Goal: Task Accomplishment & Management: Use online tool/utility

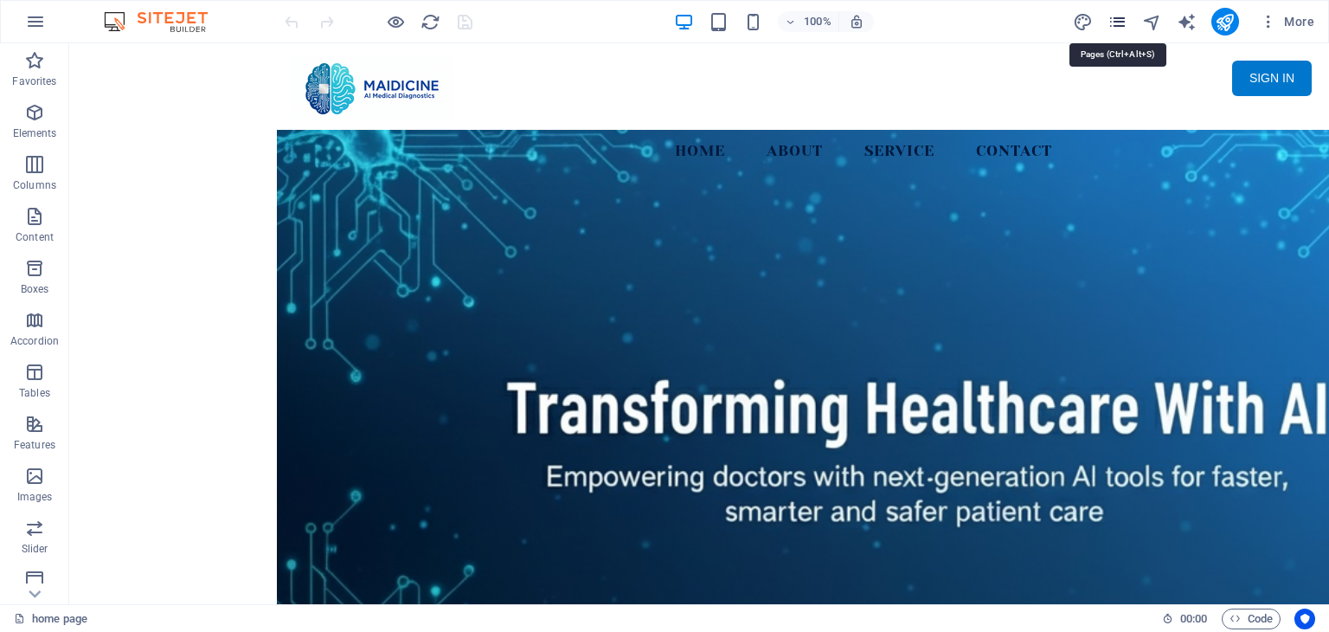
click at [1124, 19] on icon "pages" at bounding box center [1117, 22] width 20 height 20
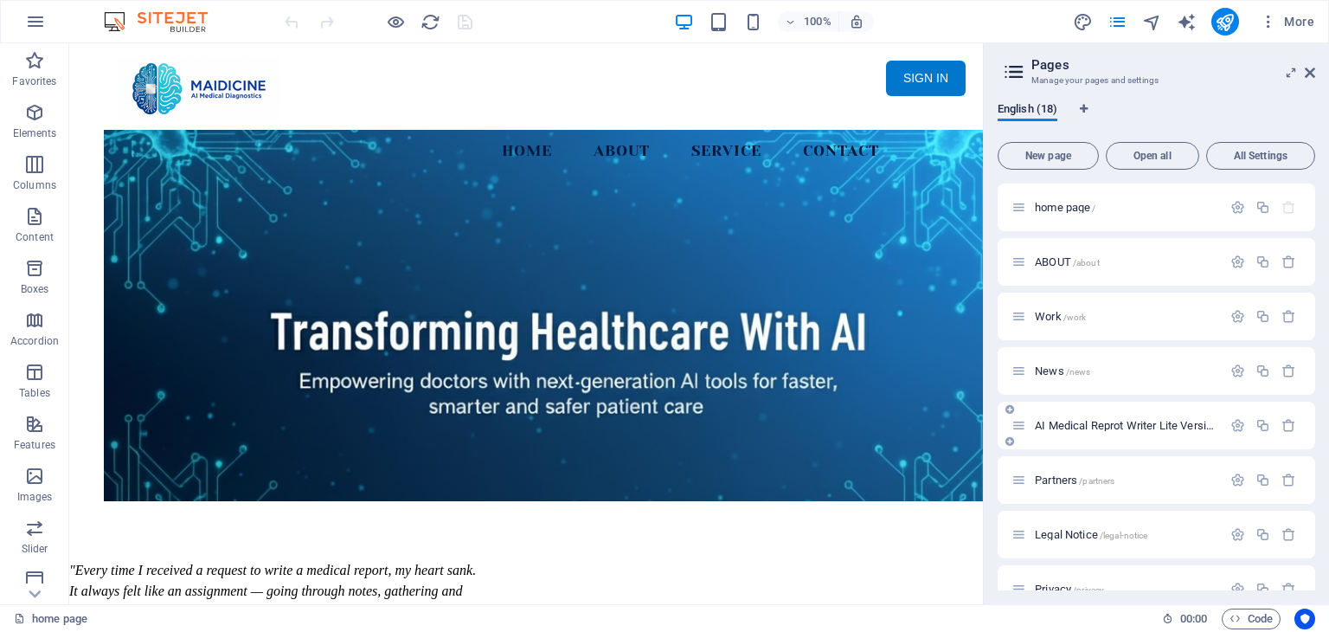
click at [1104, 419] on div "AI Medical Reprot Writer Lite Version /medical-report" at bounding box center [1116, 425] width 210 height 20
click at [1175, 420] on span "AI Medical Reprot Writer Lite Version /medical-report" at bounding box center [1157, 425] width 245 height 13
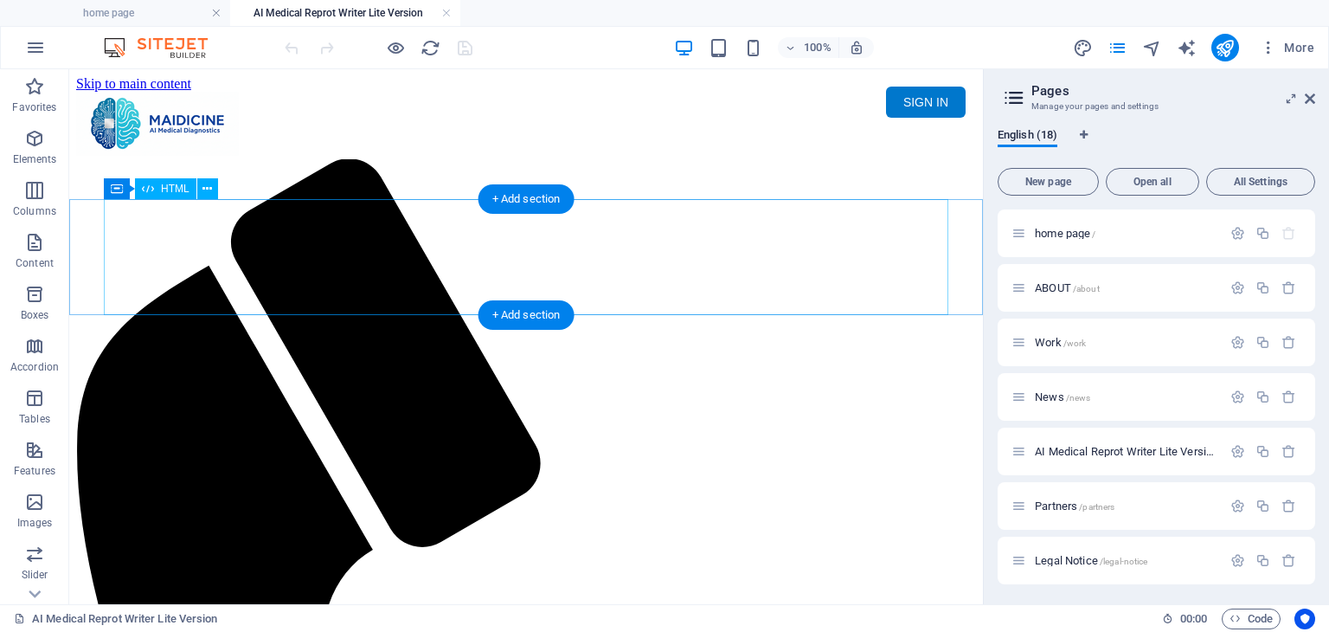
click at [441, 221] on div "Maidicine AI Medical Report Writer Version 5.1 Important Information The qualit…" at bounding box center [526, 221] width 900 height 0
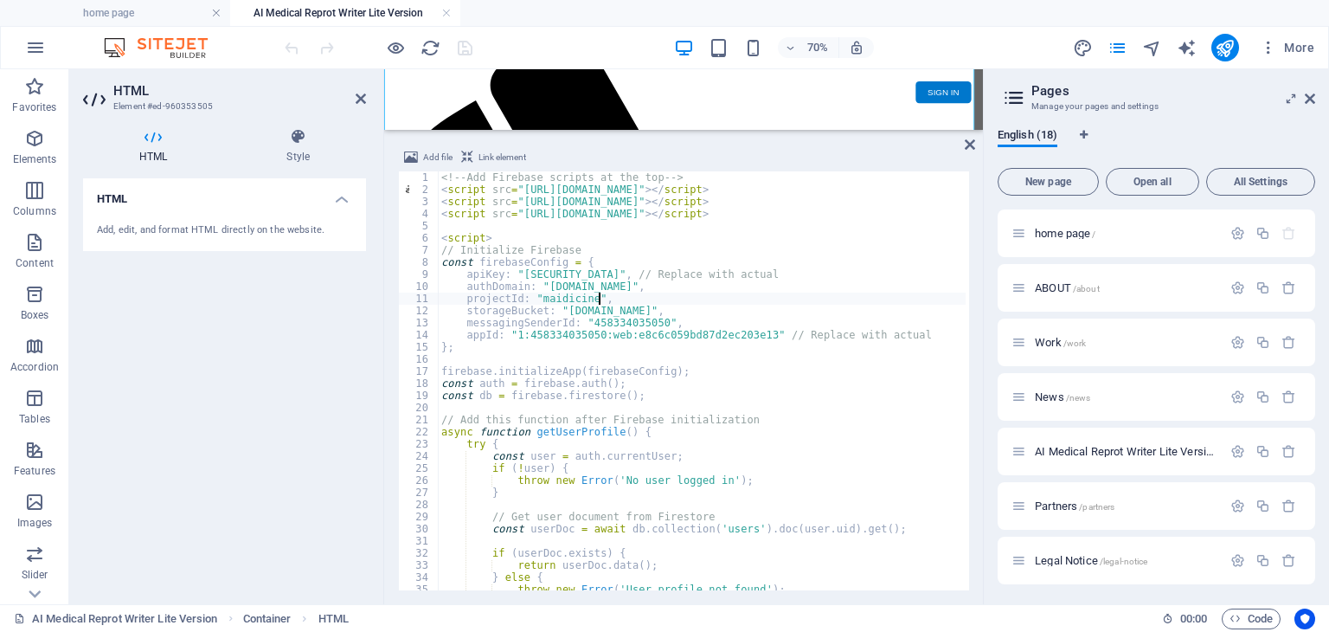
click at [668, 294] on div "<!-- Add Firebase scripts at the top --> < script src = "[URL][DOMAIN_NAME]" > …" at bounding box center [1013, 391] width 1150 height 440
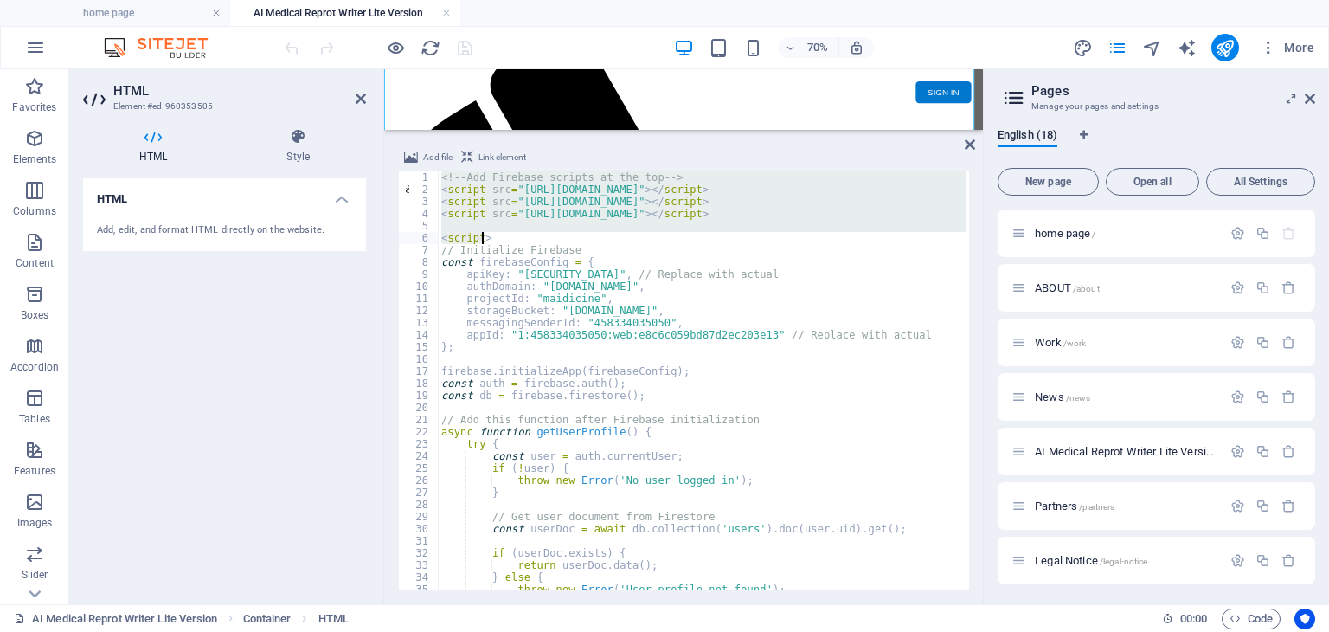
drag, startPoint x: 440, startPoint y: 177, endPoint x: 484, endPoint y: 242, distance: 79.0
click at [484, 242] on div "<!-- Add Firebase scripts at the top --> < script src = "[URL][DOMAIN_NAME]" > …" at bounding box center [1013, 391] width 1150 height 440
click at [591, 267] on div "<!-- Add Firebase scripts at the top --> < script src = "[URL][DOMAIN_NAME]" > …" at bounding box center [1013, 391] width 1150 height 440
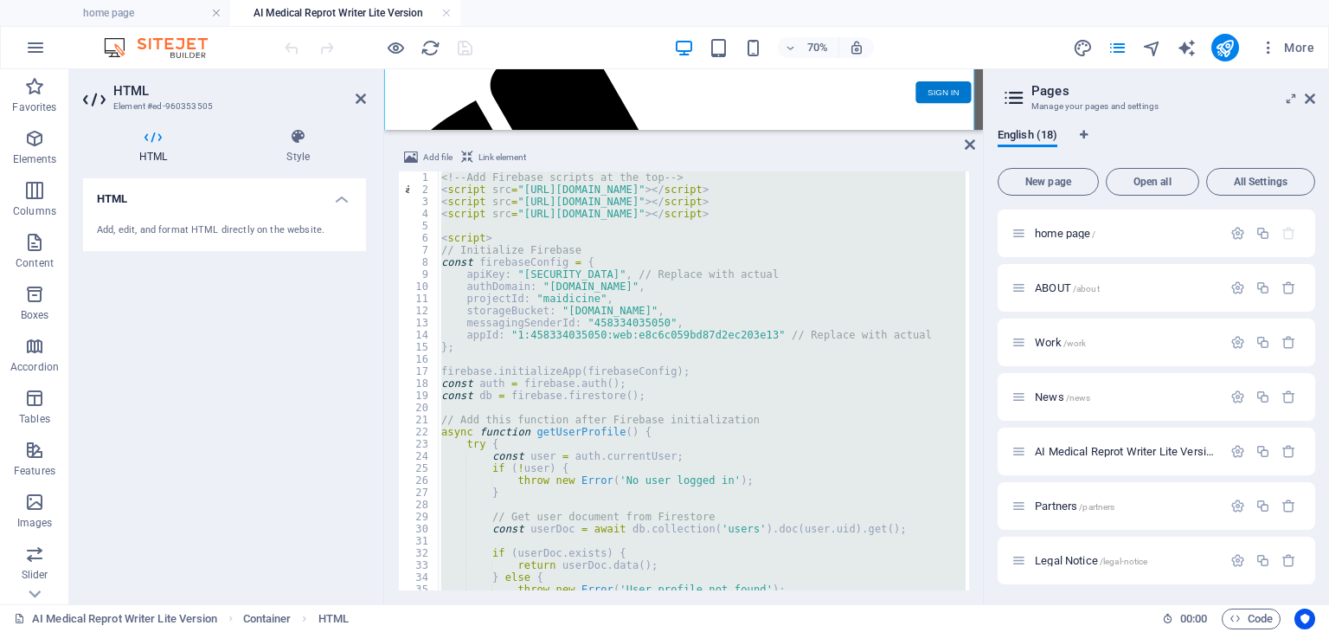
click at [782, 391] on div "<!-- Add Firebase scripts at the top --> < script src = "[URL][DOMAIN_NAME]" > …" at bounding box center [702, 380] width 528 height 419
type textarea "const db = firebase.firestore();"
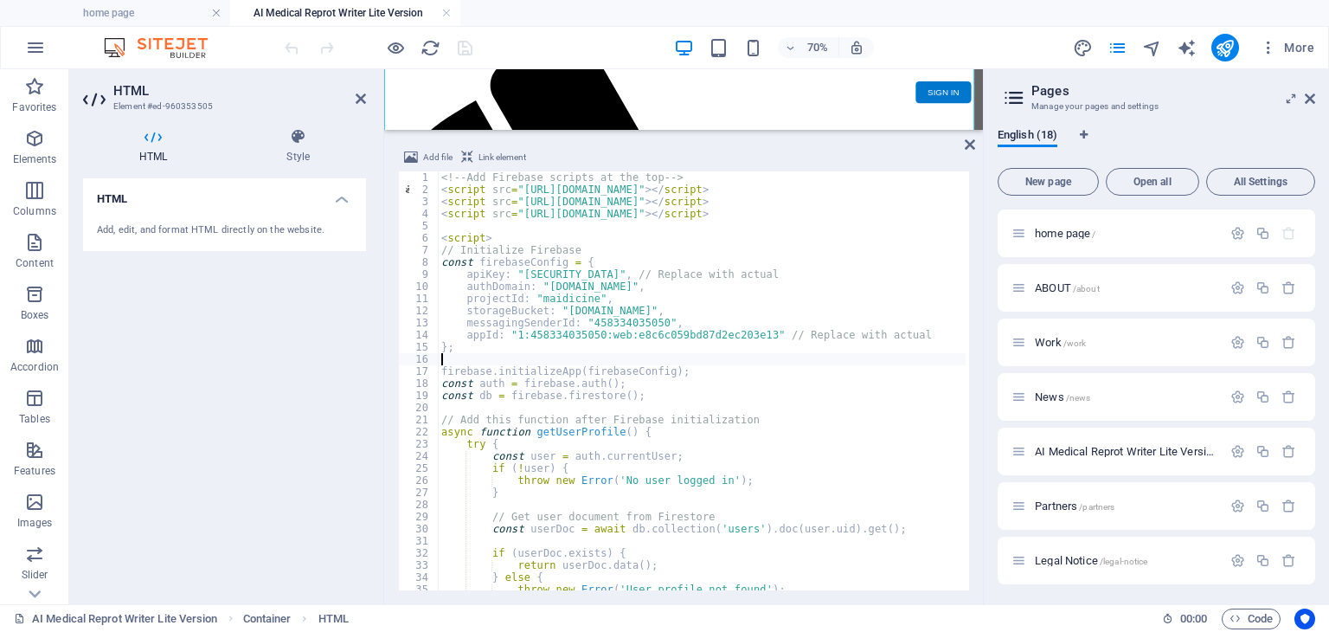
click at [821, 357] on div "<!-- Add Firebase scripts at the top --> < script src = "[URL][DOMAIN_NAME]" > …" at bounding box center [1013, 391] width 1150 height 440
click at [727, 309] on div "<!-- Add Firebase scripts at the top --> < script src = "[URL][DOMAIN_NAME]" > …" at bounding box center [1013, 391] width 1150 height 440
drag, startPoint x: 748, startPoint y: 337, endPoint x: 534, endPoint y: 337, distance: 214.6
click at [534, 337] on div "<!-- Add Firebase scripts at the top --> < script src = "[URL][DOMAIN_NAME]" > …" at bounding box center [1013, 391] width 1150 height 440
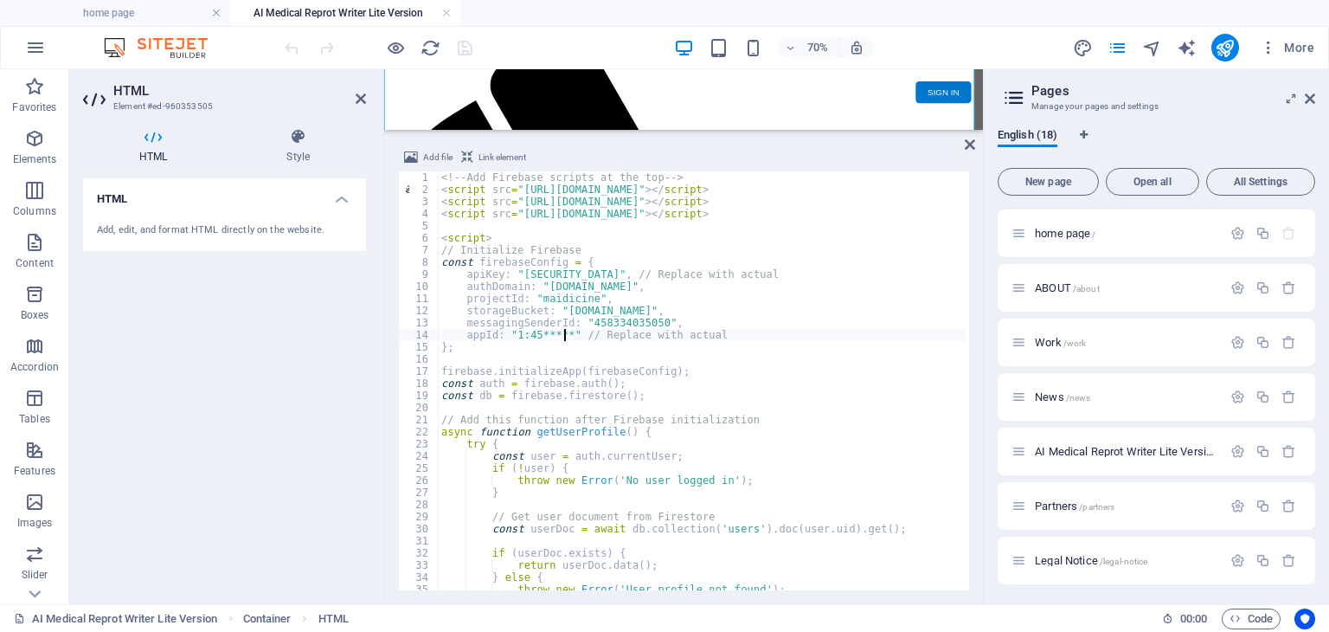
click at [812, 382] on div "<!-- Add Firebase scripts at the top --> < script src = "[URL][DOMAIN_NAME]" > …" at bounding box center [1013, 391] width 1150 height 440
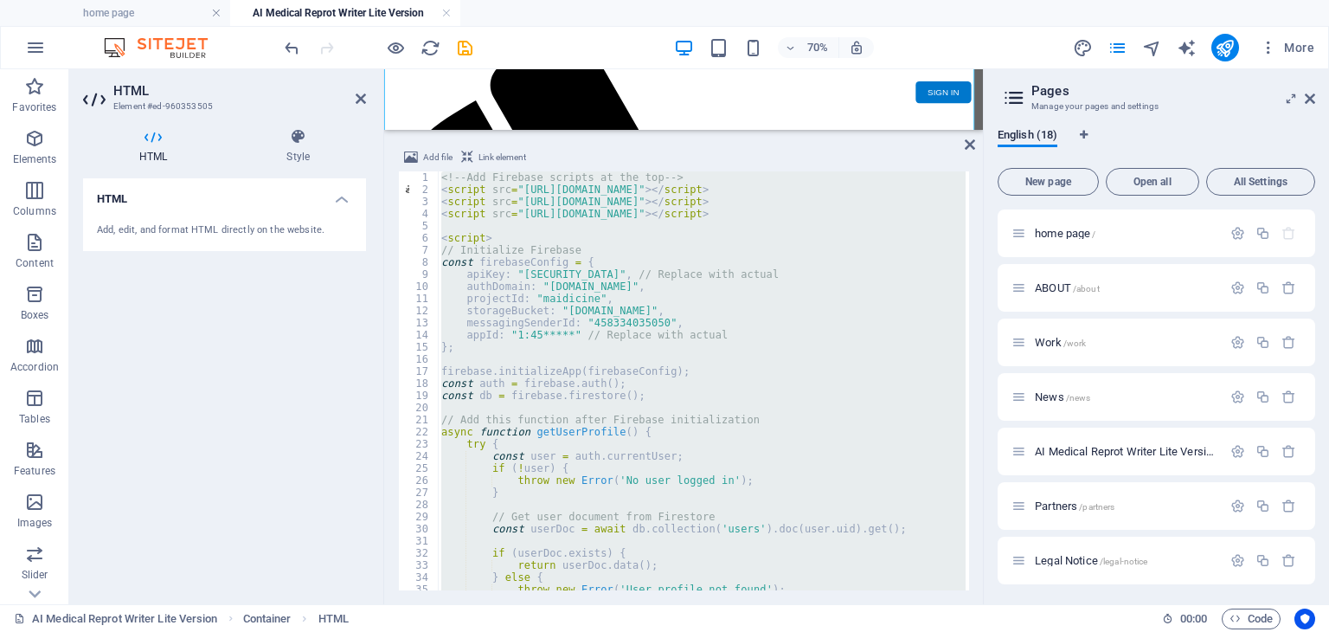
click at [730, 307] on div "<!-- Add Firebase scripts at the top --> < script src = "[URL][DOMAIN_NAME]" > …" at bounding box center [702, 380] width 528 height 419
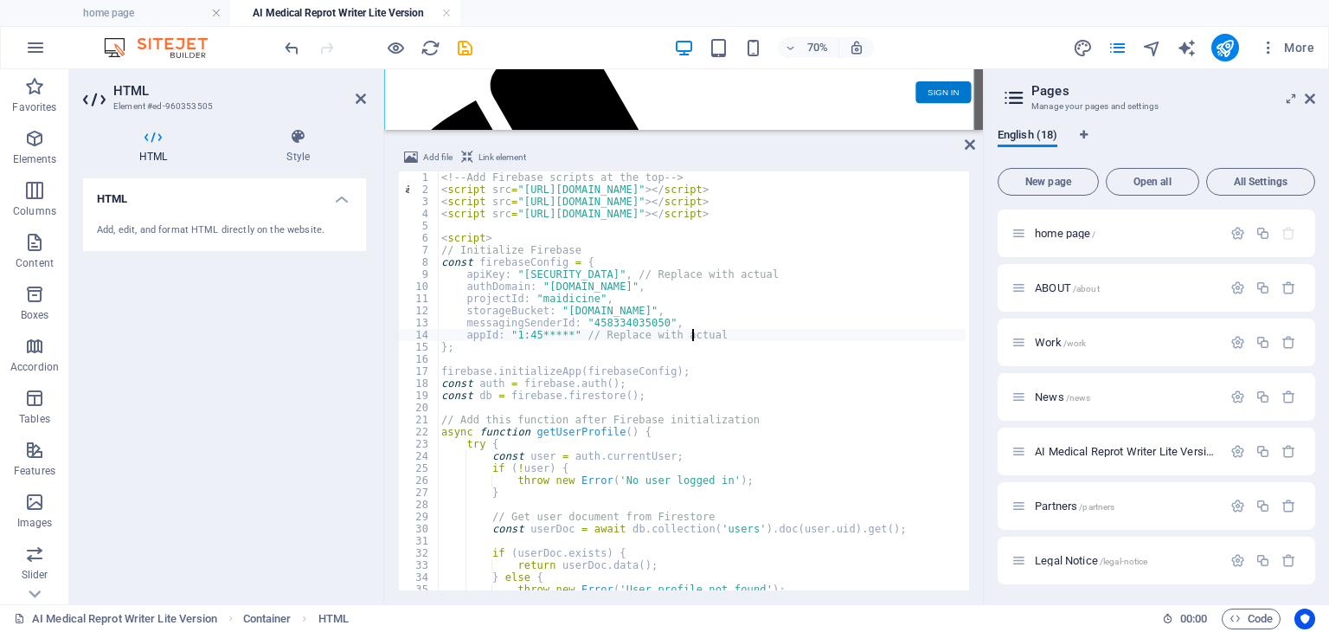
click at [692, 336] on div "<!-- Add Firebase scripts at the top --> < script src = "[URL][DOMAIN_NAME]" > …" at bounding box center [1013, 391] width 1150 height 440
type textarea "appId: "1:45*****" // Replace with actual"
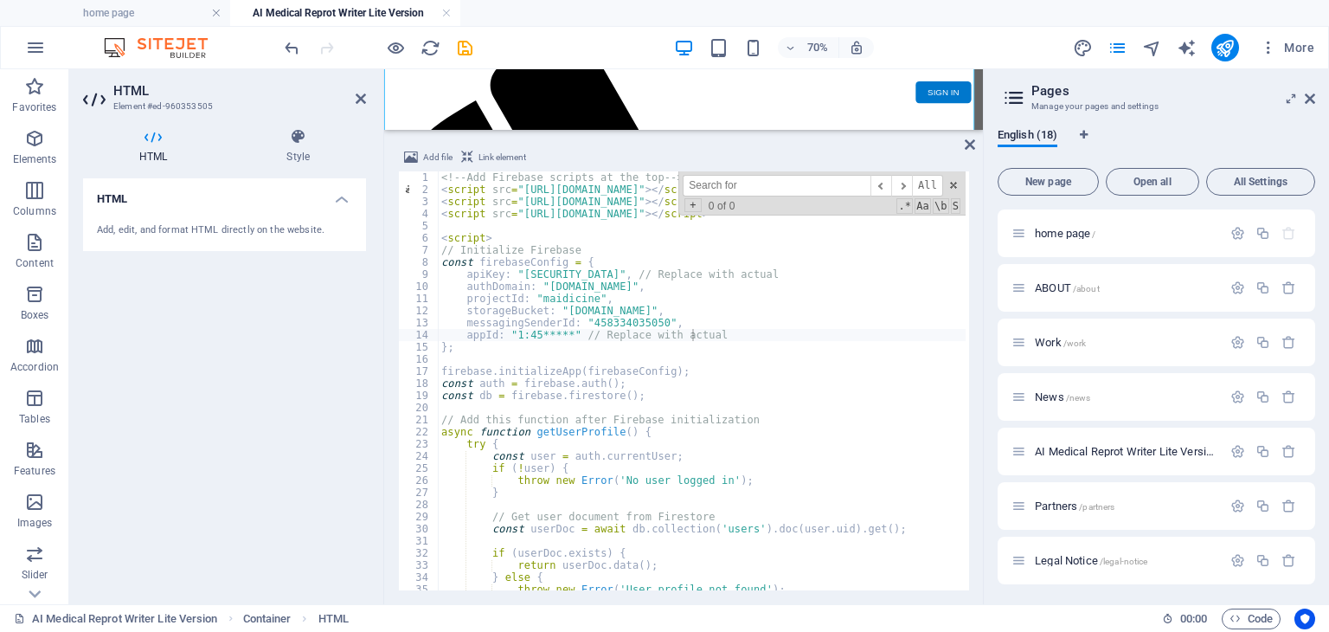
click at [735, 188] on input at bounding box center [777, 186] width 188 height 22
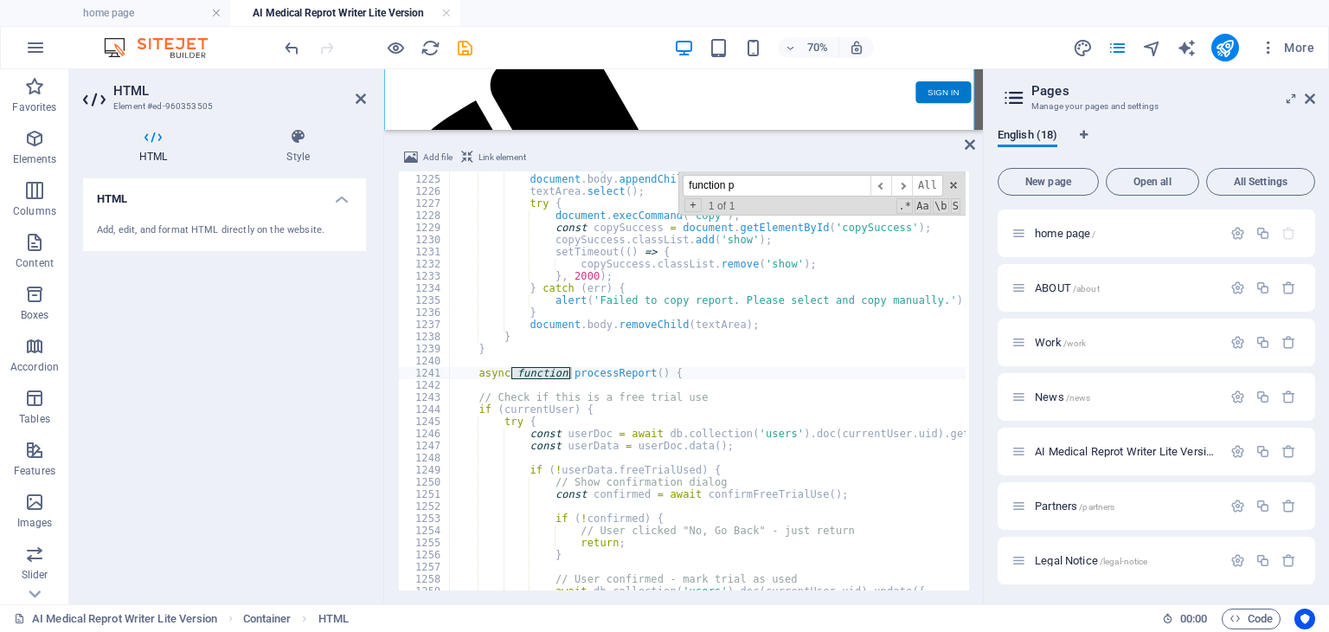
scroll to position [14824, 0]
type input "function processreport"
click at [687, 440] on div "textArea . style . left = '-999999px' ; document . body . appendChild ( textAre…" at bounding box center [1025, 381] width 1150 height 440
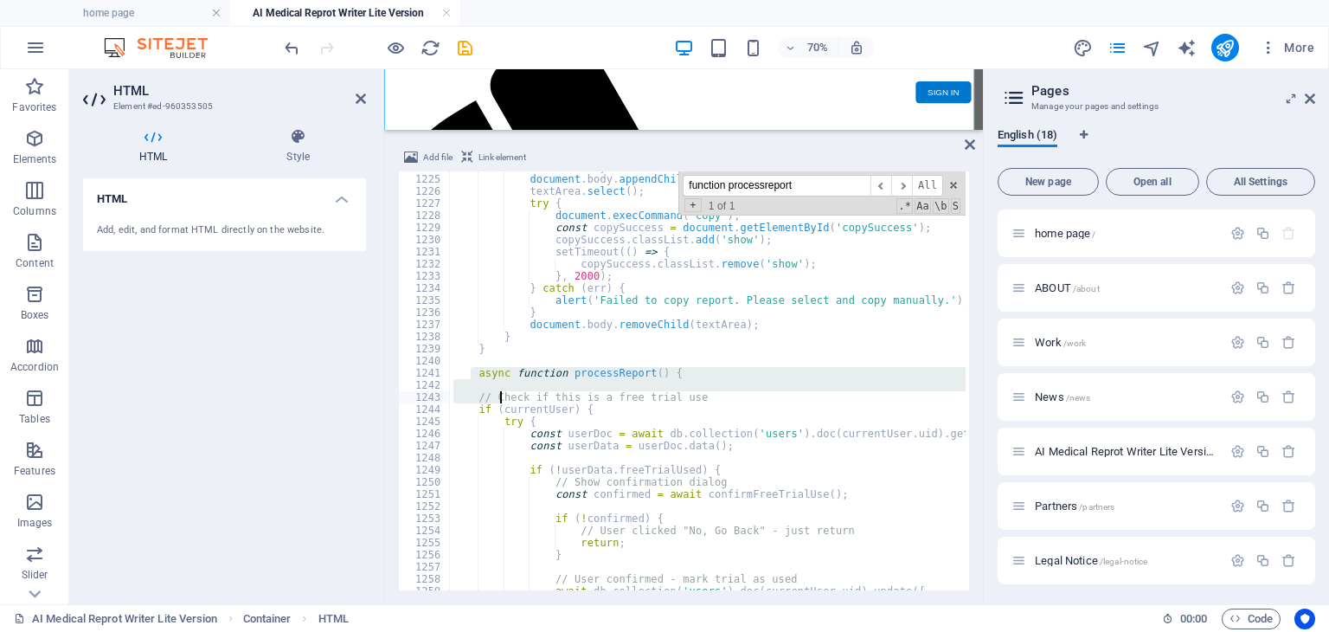
drag, startPoint x: 469, startPoint y: 375, endPoint x: 502, endPoint y: 392, distance: 37.2
click at [502, 392] on div "textArea . style . left = '-999999px' ; document . body . appendChild ( textAre…" at bounding box center [1025, 381] width 1150 height 440
click at [484, 372] on div "textArea . style . left = '-999999px' ; document . body . appendChild ( textAre…" at bounding box center [708, 380] width 516 height 419
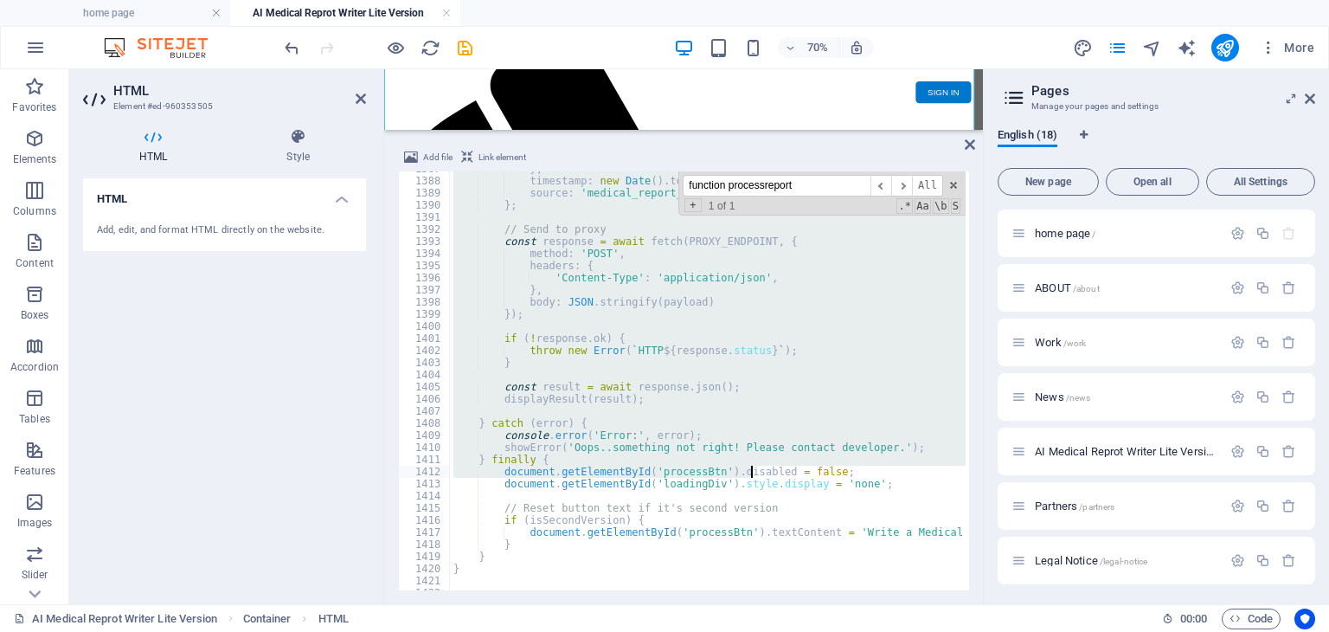
scroll to position [16952, 0]
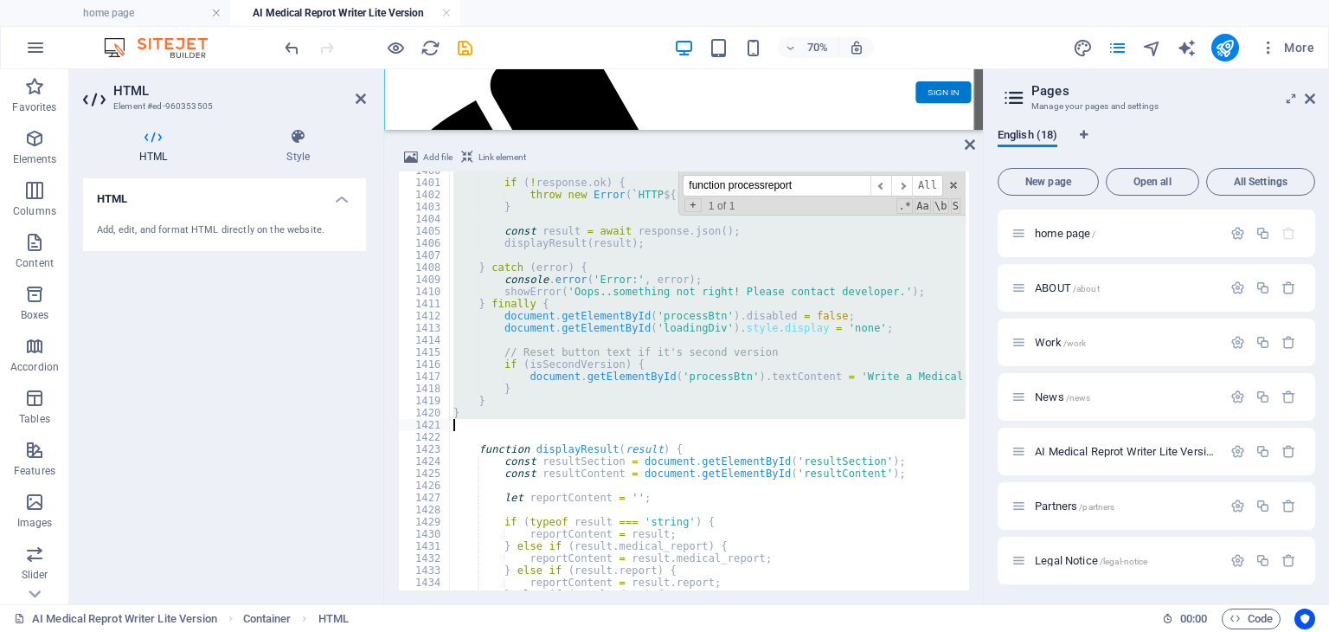
drag, startPoint x: 477, startPoint y: 372, endPoint x: 748, endPoint y: 426, distance: 276.9
click at [748, 426] on div "if ( ! response . ok ) { throw new Error ( ` HTTP ${ response . status } ` ) ; …" at bounding box center [1025, 384] width 1150 height 440
paste textarea
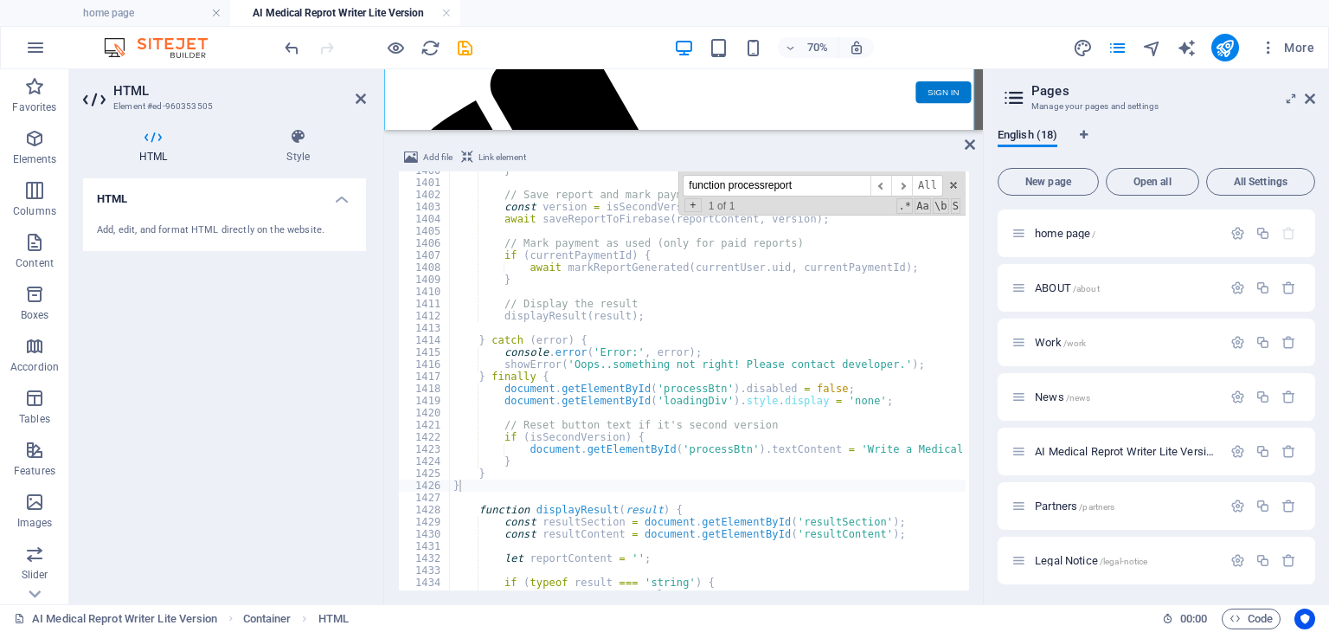
click at [714, 370] on div "} // Save report and mark payment if needed const version = isSecondVersion ? '…" at bounding box center [1025, 384] width 1150 height 440
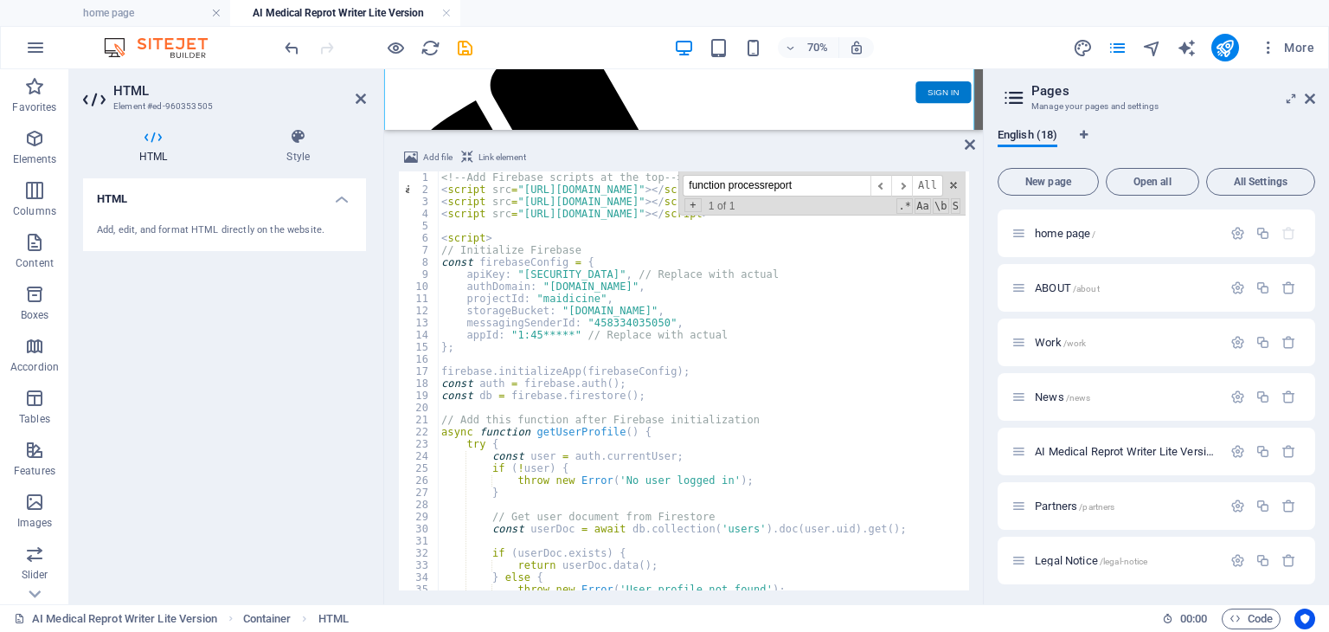
click at [843, 352] on div "<!-- Add Firebase scripts at the top --> < script src = "[URL][DOMAIN_NAME]" > …" at bounding box center [1013, 391] width 1150 height 440
drag, startPoint x: 510, startPoint y: 332, endPoint x: 561, endPoint y: 335, distance: 51.1
click at [561, 335] on div "<!-- Add Firebase scripts at the top --> < script src = "[URL][DOMAIN_NAME]" > …" at bounding box center [1013, 391] width 1150 height 440
paste textarea "8334035050:web:e8c6c059bd87d2ec203e13"
click at [766, 369] on div "<!-- Add Firebase scripts at the top --> < script src = "[URL][DOMAIN_NAME]" > …" at bounding box center [1013, 391] width 1150 height 440
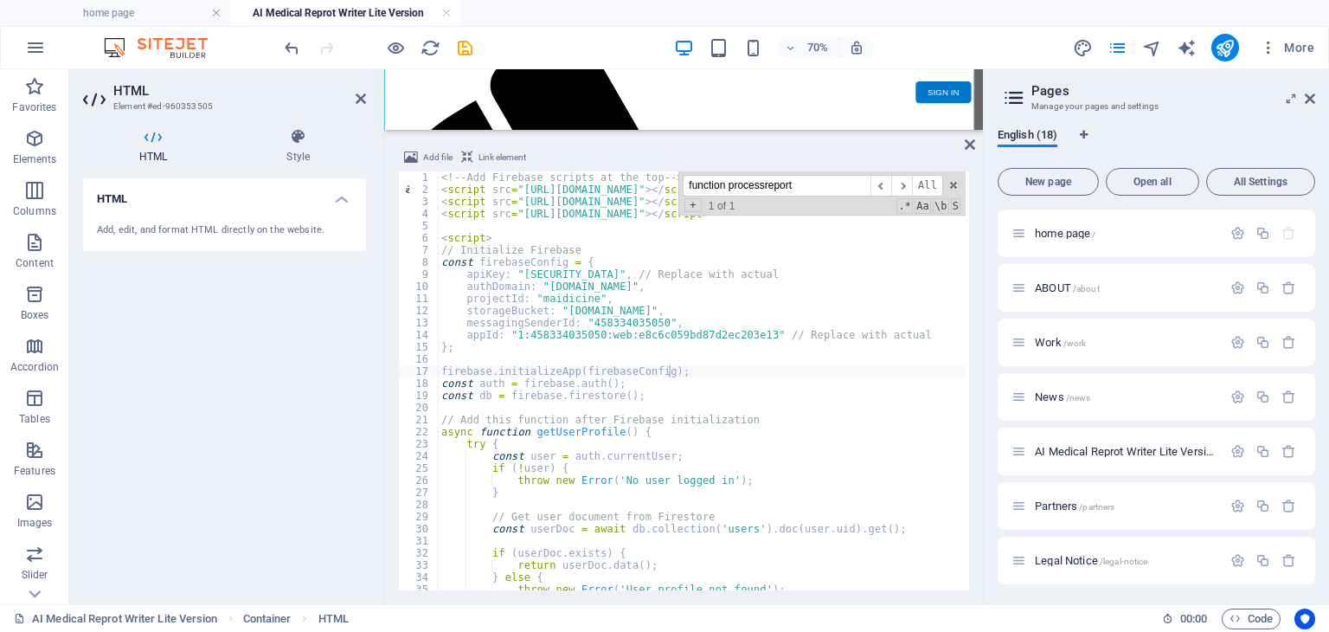
click at [500, 345] on div "<!-- Add Firebase scripts at the top --> < script src = "[URL][DOMAIN_NAME]" > …" at bounding box center [1013, 391] width 1150 height 440
type textarea "};"
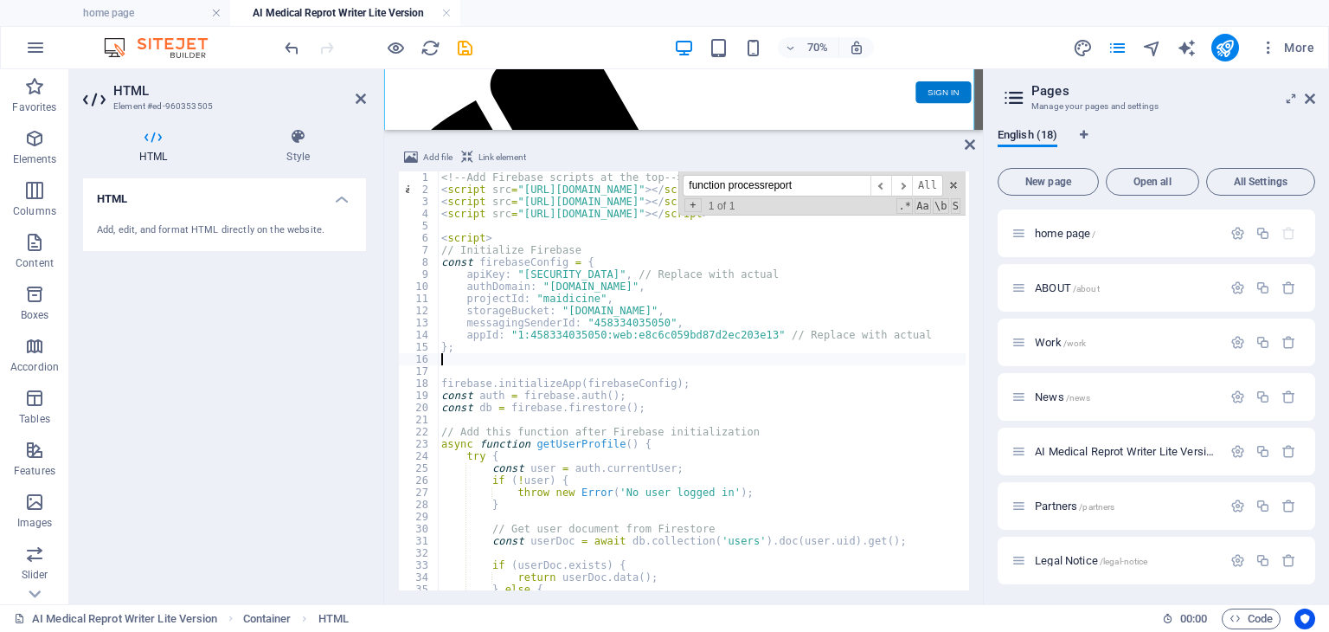
paste textarea "}"
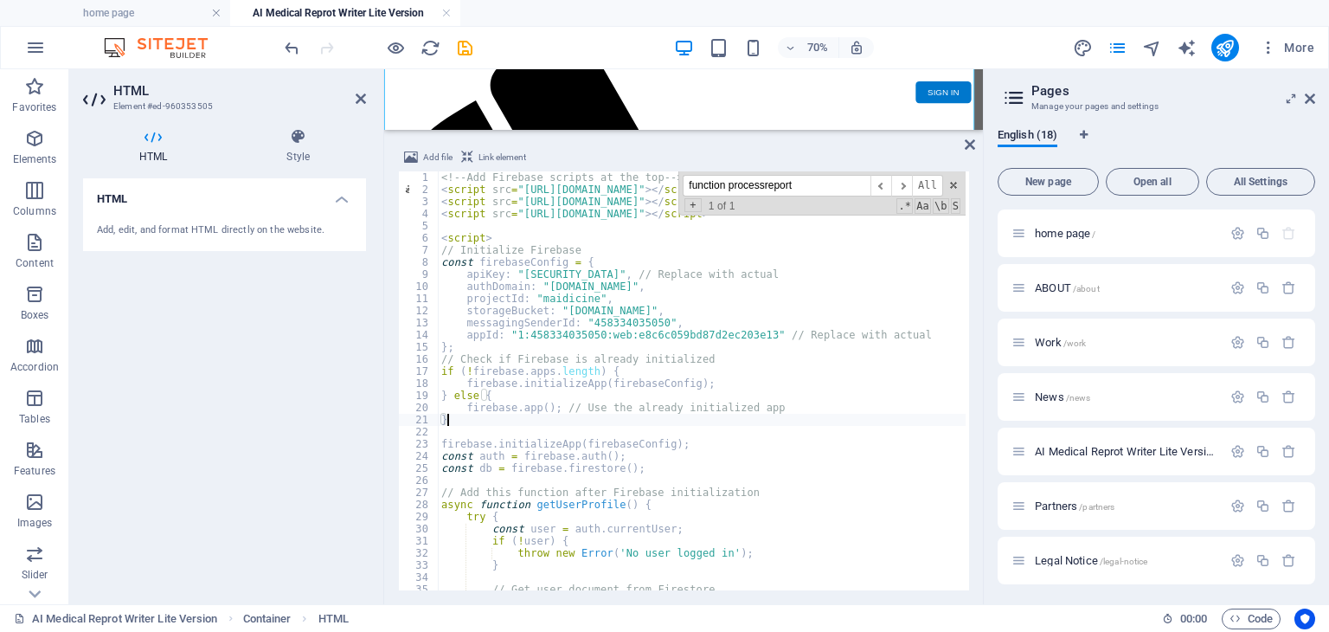
click at [805, 358] on div "<!-- Add Firebase scripts at the top --> < script src = "[URL][DOMAIN_NAME]" > …" at bounding box center [1013, 391] width 1150 height 440
type textarea "// Check if Firebase is already initialized"
click at [1227, 49] on icon "publish" at bounding box center [1225, 48] width 20 height 20
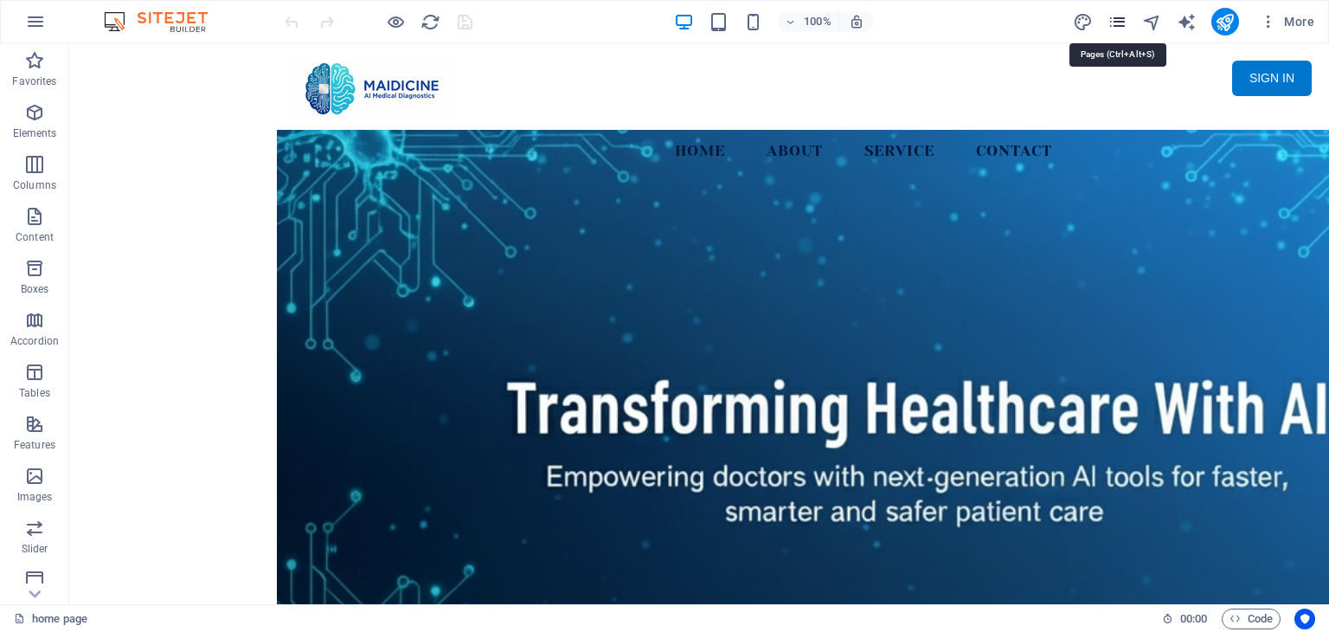
click at [1120, 25] on icon "pages" at bounding box center [1117, 22] width 20 height 20
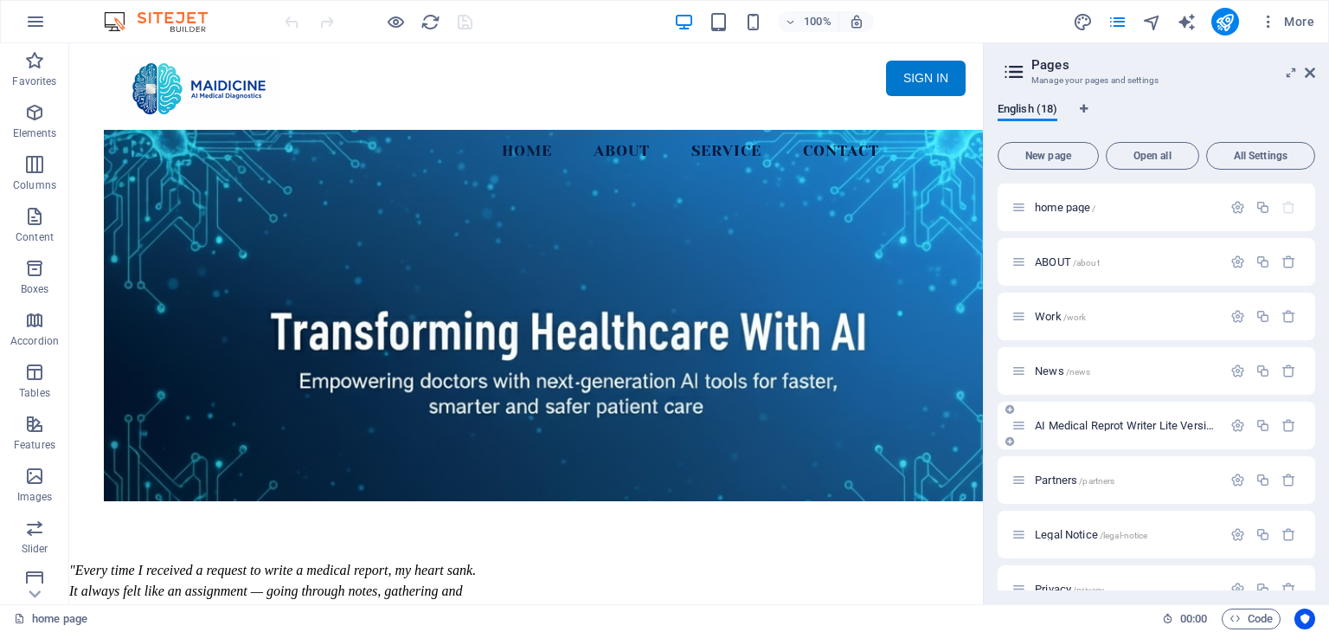
click at [1139, 423] on span "AI Medical Reprot Writer Lite Version /medical-report" at bounding box center [1157, 425] width 245 height 13
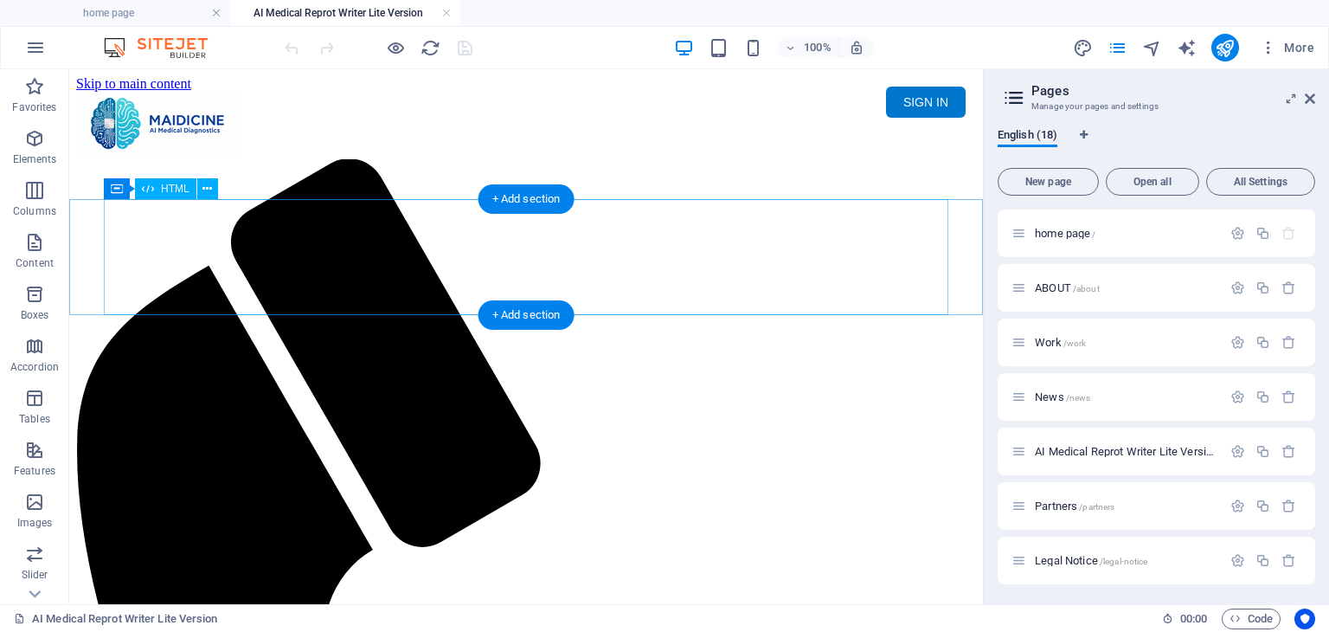
click at [513, 221] on div "Maidicine AI Medical Report Writer Version 5.1 Important Information The qualit…" at bounding box center [526, 221] width 900 height 0
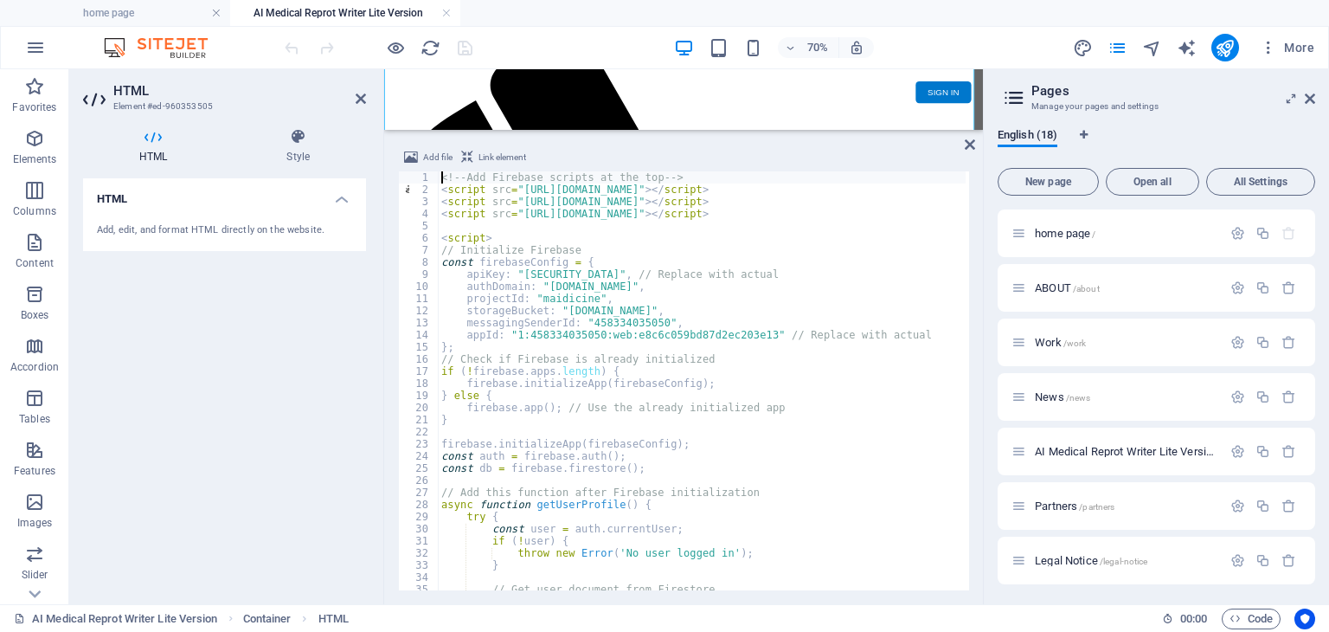
click at [652, 271] on div "<!-- Add Firebase scripts at the top --> < script src = "[URL][DOMAIN_NAME]" > …" at bounding box center [1013, 391] width 1150 height 440
type textarea "apiKey: "AIzaSyDihGAQjoHxrOmN31trV7Vh1OEk1cInnmM", // Replace with actual"
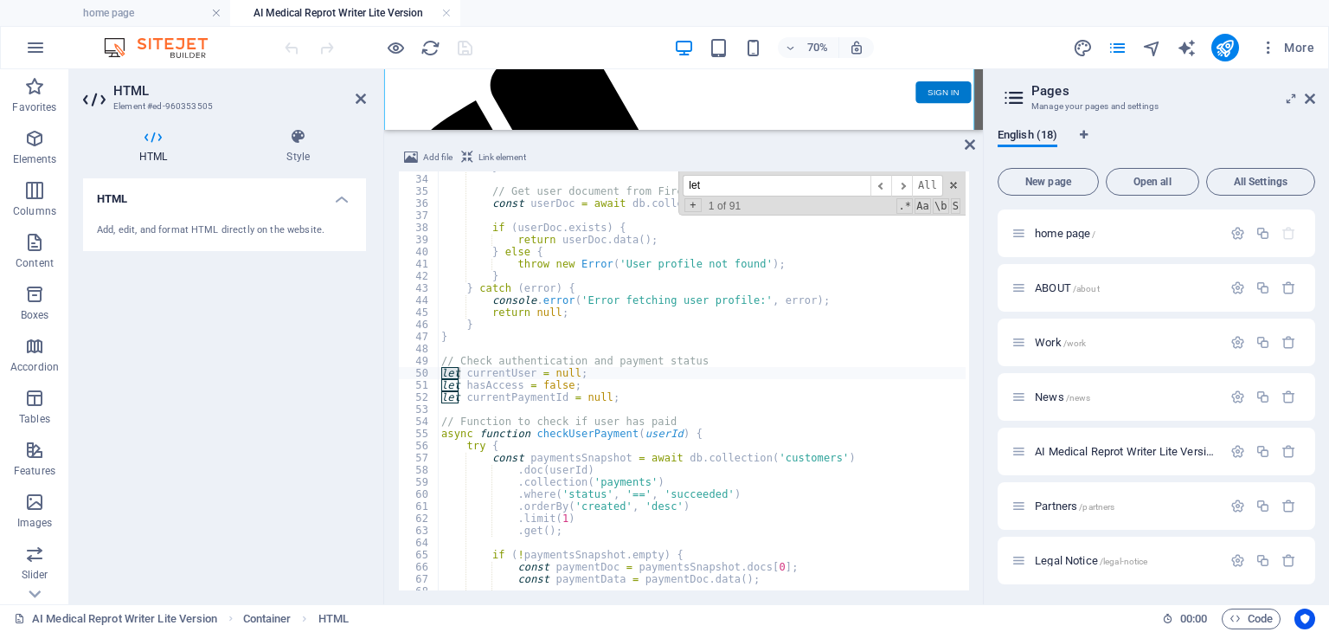
scroll to position [398, 0]
type input "let auth"
drag, startPoint x: 782, startPoint y: 178, endPoint x: 685, endPoint y: 179, distance: 96.9
click at [685, 179] on input "let auth" at bounding box center [777, 186] width 188 height 22
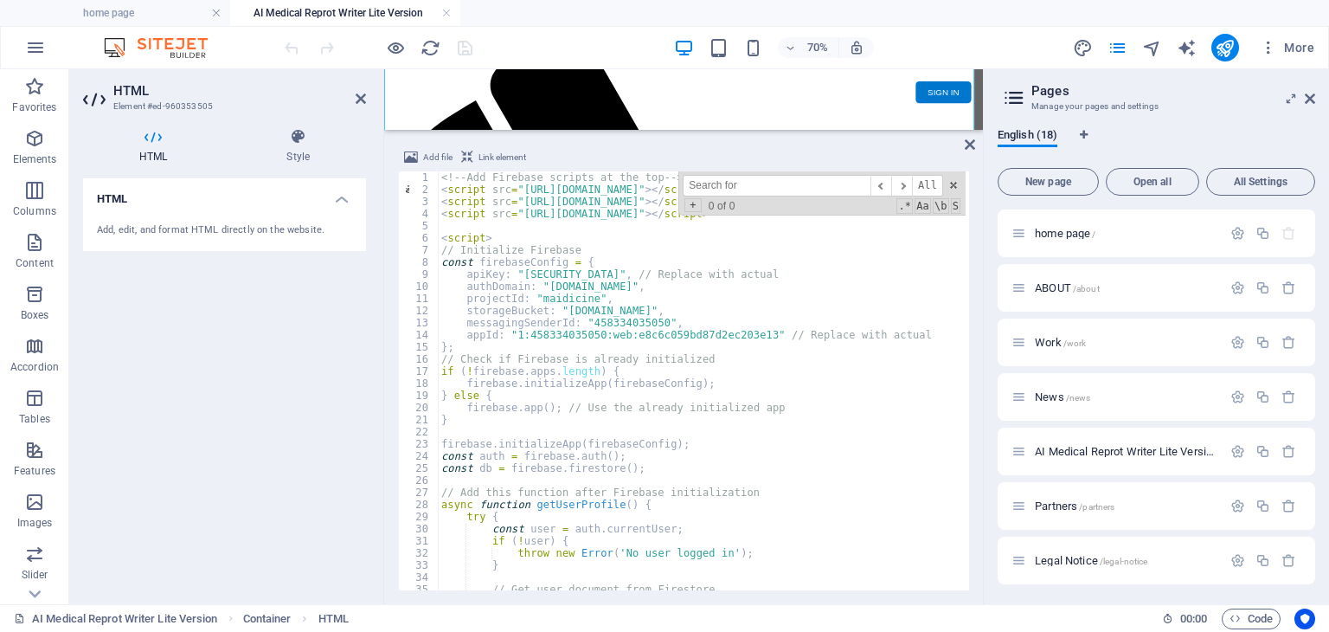
scroll to position [0, 0]
type textarea "// Initialize Firebase"
drag, startPoint x: 440, startPoint y: 248, endPoint x: 604, endPoint y: 247, distance: 164.4
click at [604, 247] on div "<!-- Add Firebase scripts at the top --> < script src = "[URL][DOMAIN_NAME]" > …" at bounding box center [1013, 391] width 1150 height 440
click at [447, 253] on div "<!-- Add Firebase scripts at the top --> < script src = "[URL][DOMAIN_NAME]" > …" at bounding box center [702, 380] width 528 height 419
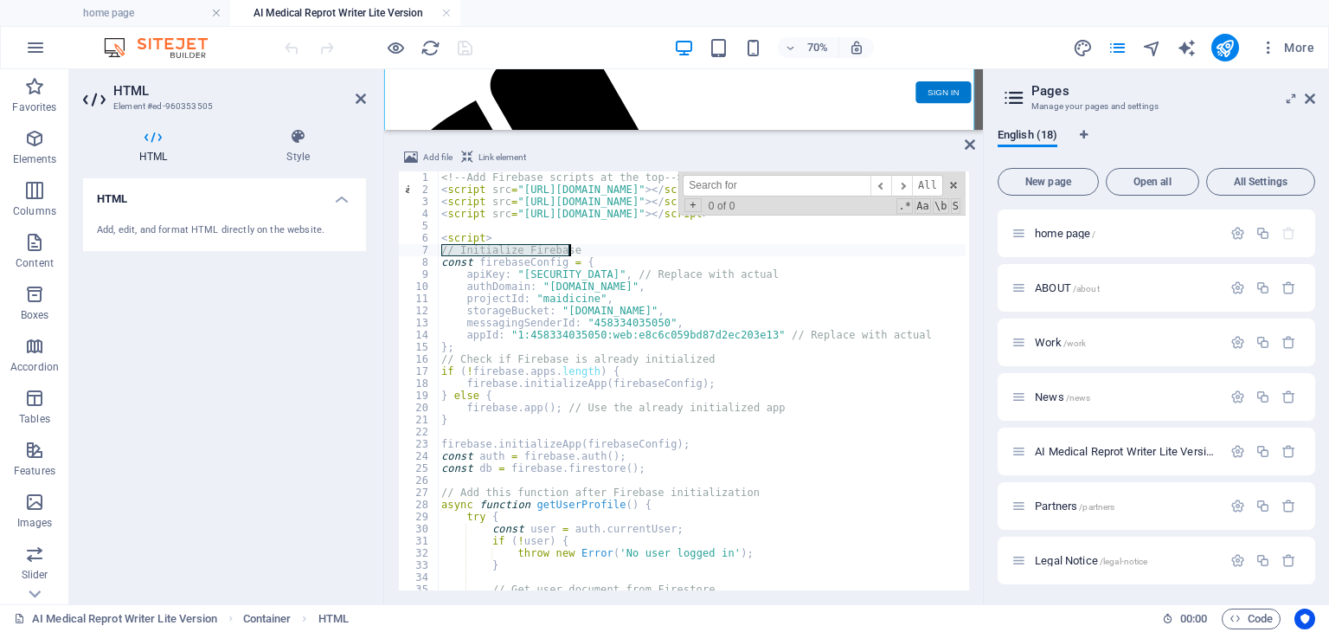
drag, startPoint x: 440, startPoint y: 250, endPoint x: 602, endPoint y: 247, distance: 162.7
click at [602, 247] on div "<!-- Add Firebase scripts at the top --> < script src = "[URL][DOMAIN_NAME]" > …" at bounding box center [1013, 391] width 1150 height 440
paste textarea
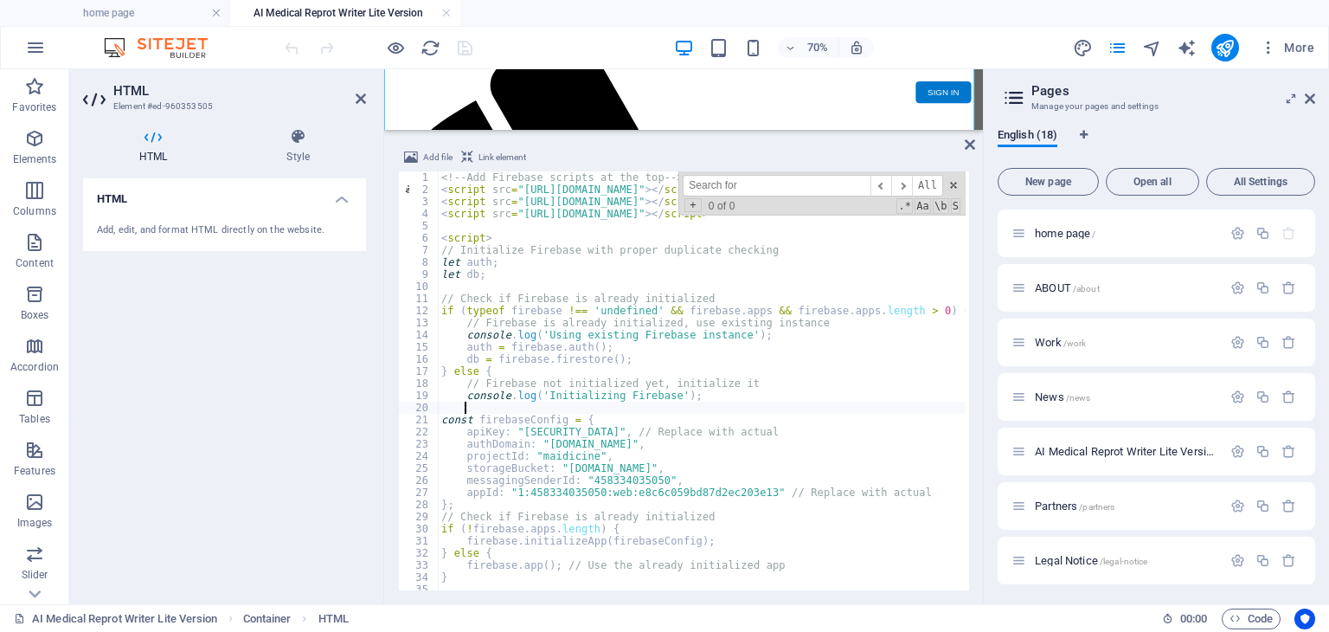
scroll to position [104, 0]
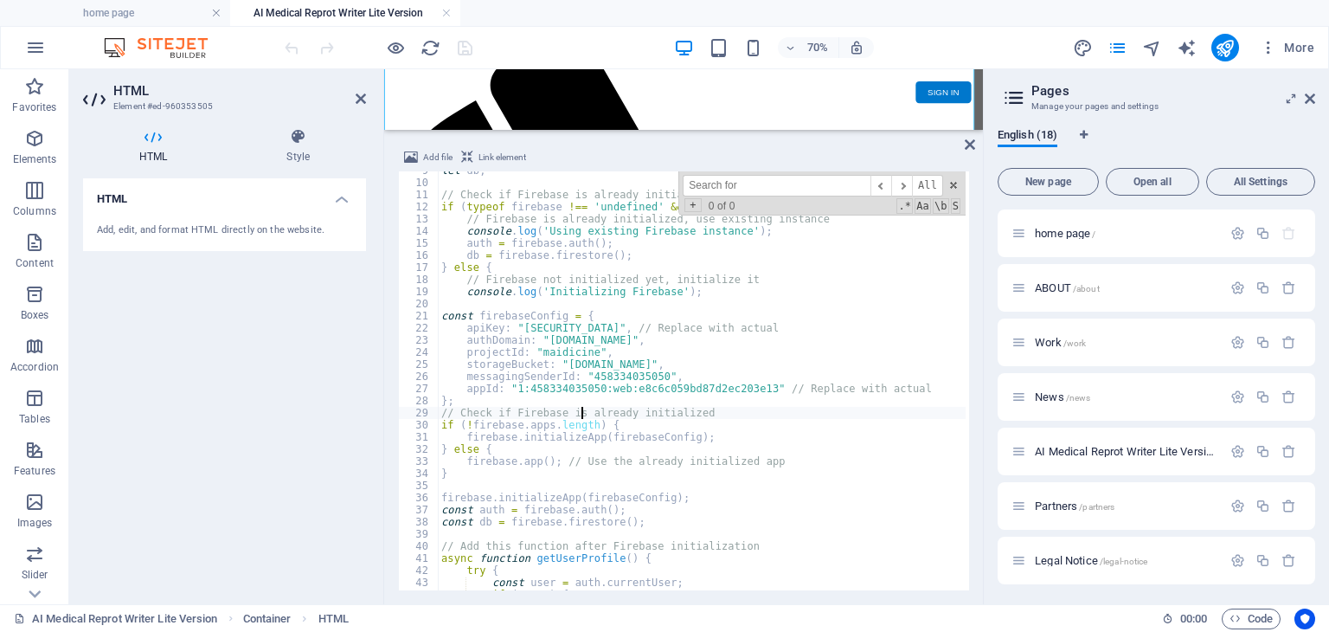
click at [581, 411] on div "let db ; // Check if Firebase is already initialized if ( typeof firebase !== '…" at bounding box center [1013, 384] width 1150 height 440
click at [511, 426] on div "let db ; // Check if Firebase is already initialized if ( typeof firebase !== '…" at bounding box center [1013, 384] width 1150 height 440
click at [439, 427] on div "let db ; // Check if Firebase is already initialized if ( typeof firebase !== '…" at bounding box center [1013, 384] width 1150 height 440
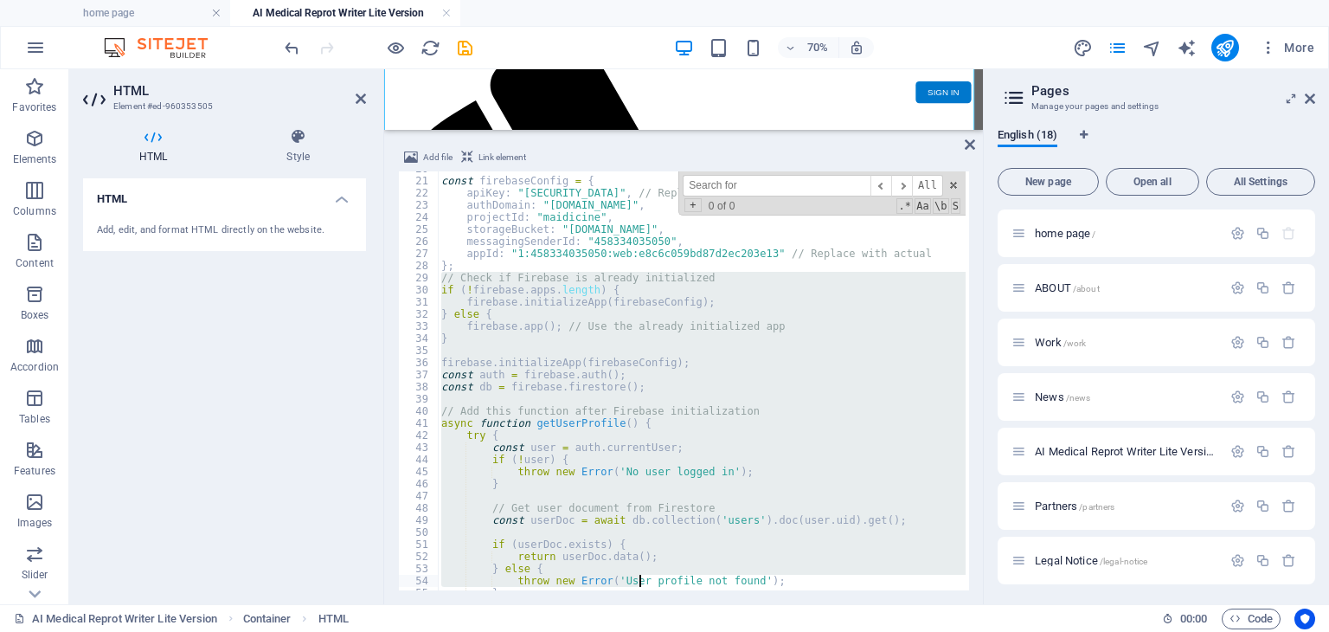
scroll to position [239, 0]
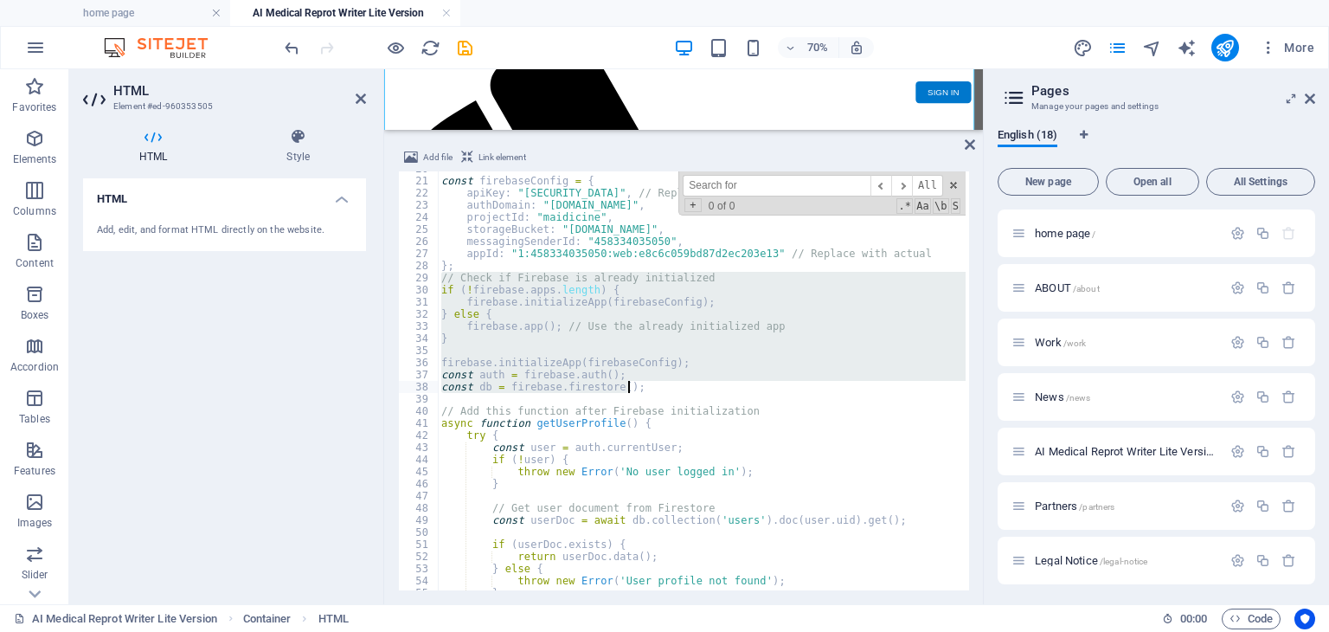
drag, startPoint x: 441, startPoint y: 460, endPoint x: 692, endPoint y: 389, distance: 260.7
click at [692, 389] on div "const firebaseConfig = { apiKey : "AIzaSyDihGAQjoHxrOmN31trV7Vh1OEk1cInnmM" , /…" at bounding box center [1013, 383] width 1150 height 440
paste textarea "window.db = db"
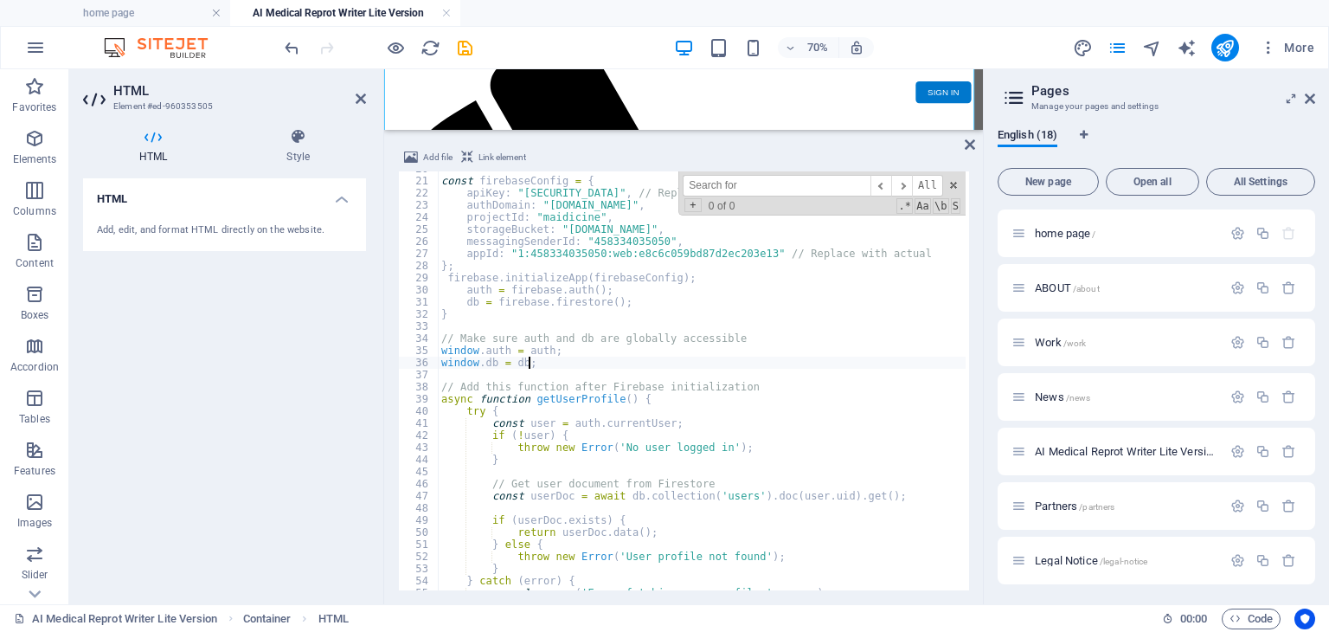
click at [696, 395] on div "const firebaseConfig = { apiKey : "AIzaSyDihGAQjoHxrOmN31trV7Vh1OEk1cInnmM" , /…" at bounding box center [1013, 383] width 1150 height 440
type textarea "async function getUserProfile() {"
click at [1216, 40] on icon "publish" at bounding box center [1225, 48] width 20 height 20
